Goal: Navigation & Orientation: Find specific page/section

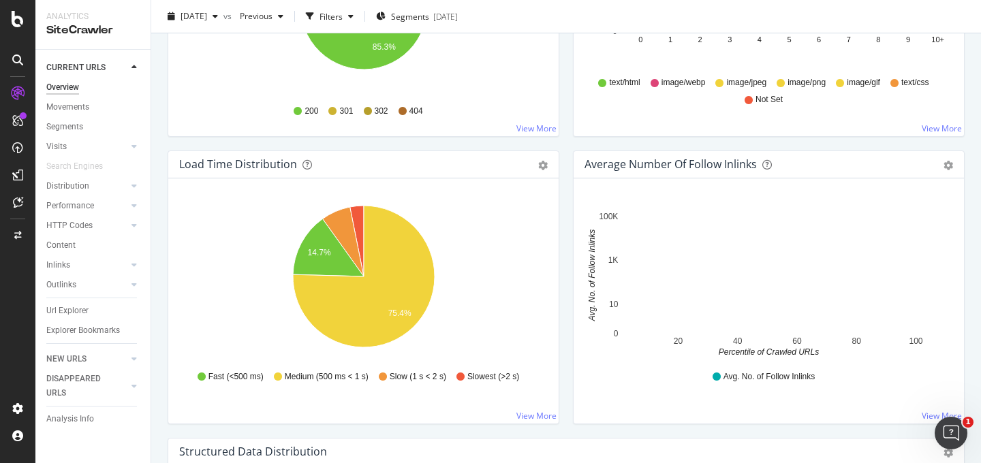
scroll to position [955, 0]
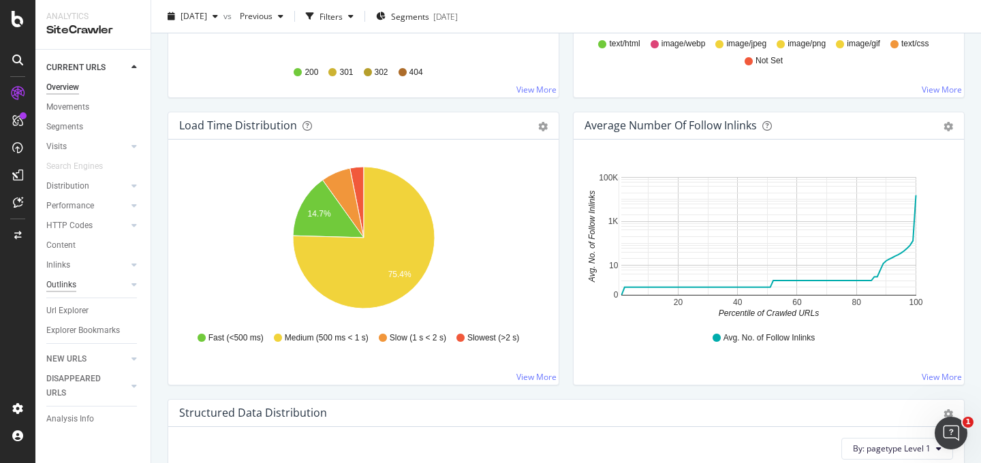
click at [66, 279] on div "Outlinks" at bounding box center [61, 285] width 30 height 14
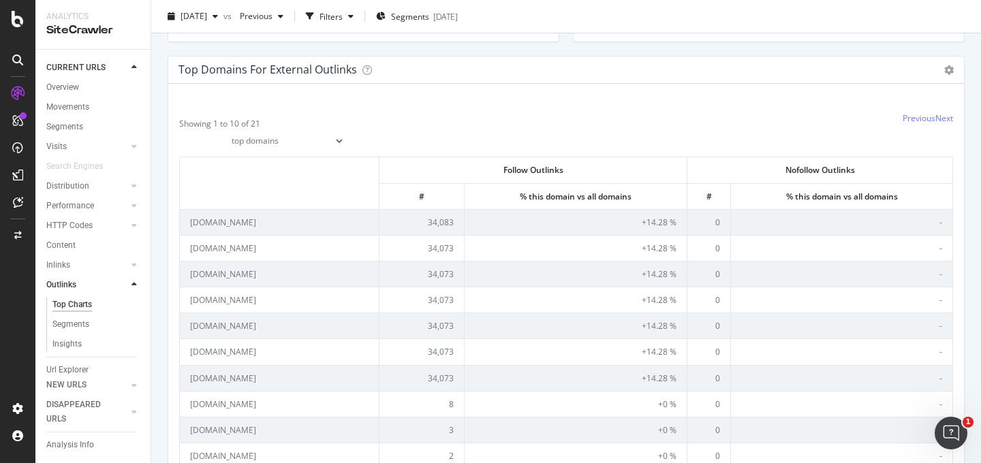
scroll to position [424, 0]
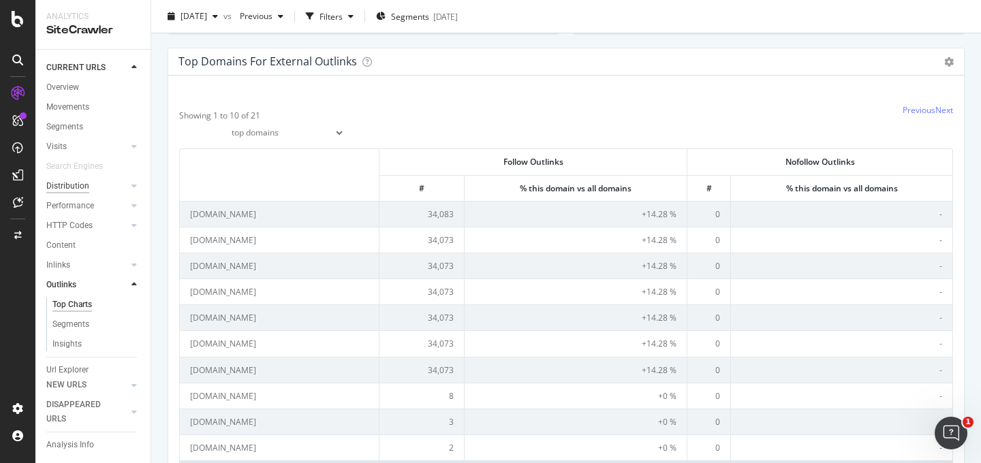
click at [80, 187] on div "Distribution" at bounding box center [67, 186] width 43 height 14
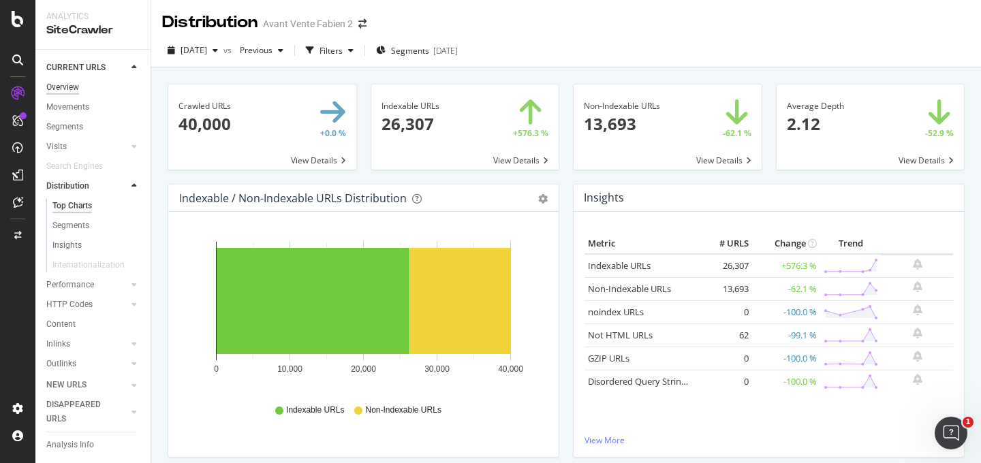
click at [72, 87] on div "Overview" at bounding box center [62, 87] width 33 height 14
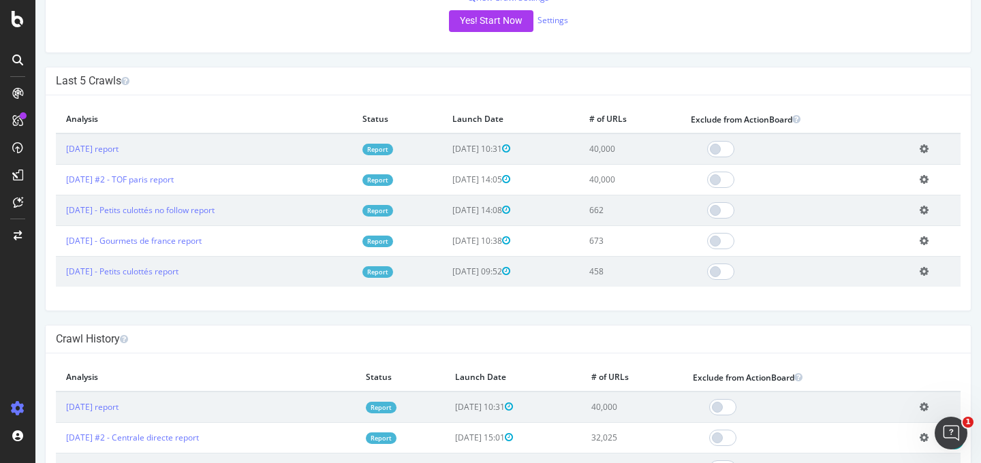
scroll to position [294, 0]
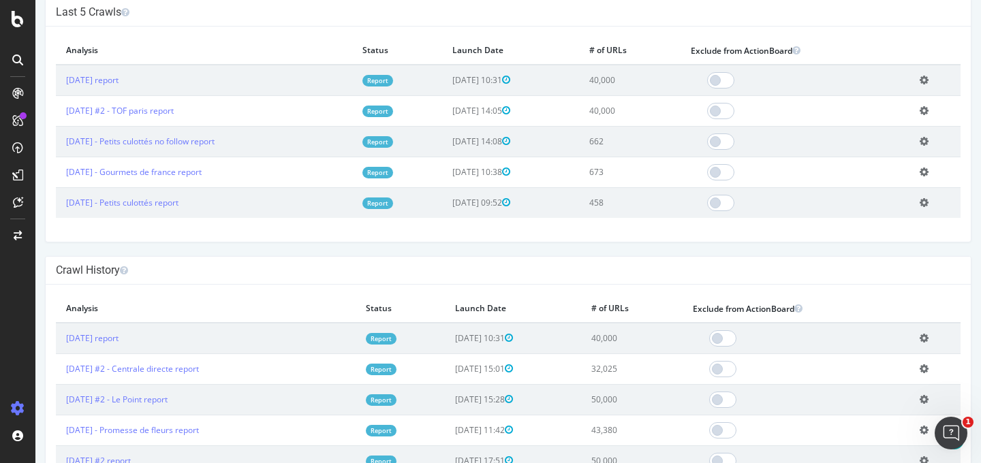
click at [191, 254] on div "Avant Vente Fabien 2 papierspeintsdirect.com × × Configure your New Analysis No…" at bounding box center [508, 357] width 946 height 1392
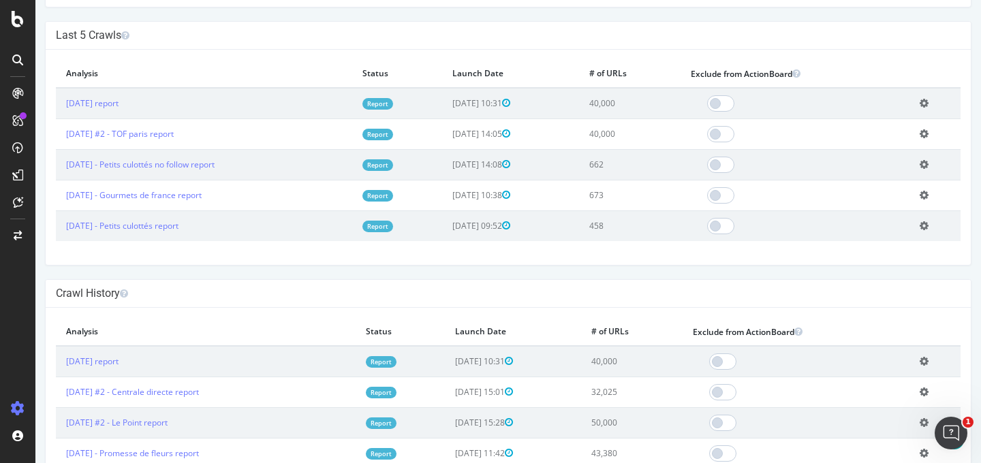
scroll to position [89, 0]
